Goal: Task Accomplishment & Management: Use online tool/utility

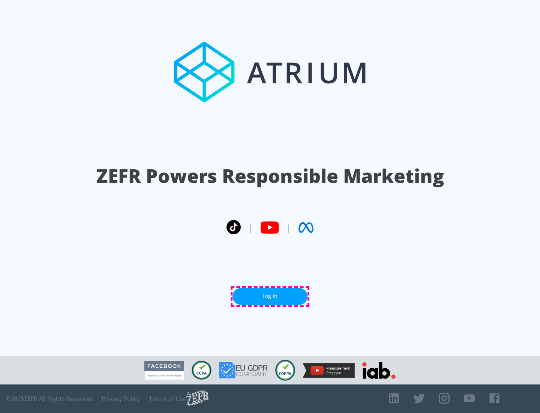
click at [270, 296] on link "Log In" at bounding box center [270, 296] width 75 height 17
